Goal: Information Seeking & Learning: Find specific fact

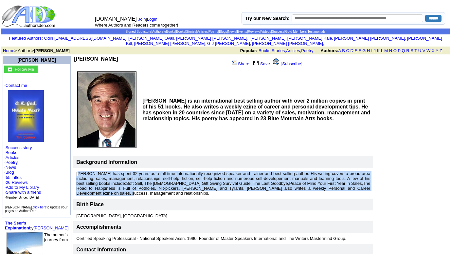
drag, startPoint x: 62, startPoint y: 169, endPoint x: 351, endPoint y: 183, distance: 289.2
click at [351, 183] on p "[PERSON_NAME] has spent 32 years as a full time internationally recognized spea…" at bounding box center [223, 183] width 294 height 25
drag, startPoint x: 91, startPoint y: 18, endPoint x: 131, endPoint y: 18, distance: 39.9
click at [131, 18] on tr "[DOMAIN_NAME] Join | Login" at bounding box center [137, 19] width 88 height 7
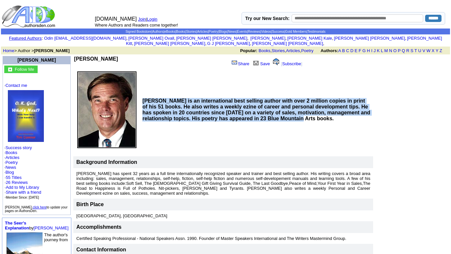
drag, startPoint x: 130, startPoint y: 92, endPoint x: 321, endPoint y: 125, distance: 194.2
click at [321, 125] on td "[PERSON_NAME] is an international best selling author with over 2 million copie…" at bounding box center [256, 109] width 233 height 81
copy b "[PERSON_NAME] is an international best selling author with over 2 million copie…"
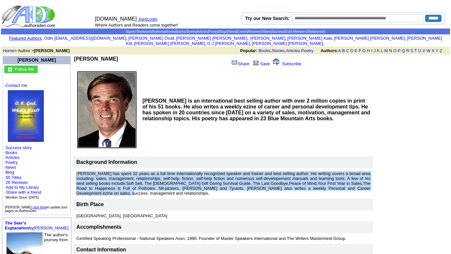
drag, startPoint x: 63, startPoint y: 169, endPoint x: 355, endPoint y: 182, distance: 292.1
click at [355, 182] on p "[PERSON_NAME] has spent 32 years as a full time internationally recognized spea…" at bounding box center [223, 183] width 294 height 25
copy font "[PERSON_NAME] has spent 32 years as a full time internationally recognized spea…"
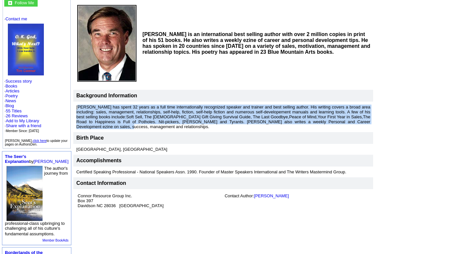
scroll to position [67, 0]
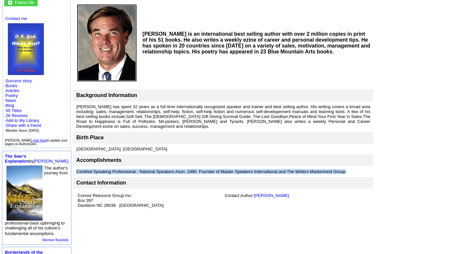
drag, startPoint x: 62, startPoint y: 163, endPoint x: 335, endPoint y: 164, distance: 273.2
click at [335, 166] on td "Certified Speaking Professional - National Speakers Assn. 1990. Founder of Mast…" at bounding box center [223, 171] width 300 height 11
copy font "Certified Speaking Professional - National Speakers Assn. 1990. Founder of Mast…"
